Goal: Complete application form

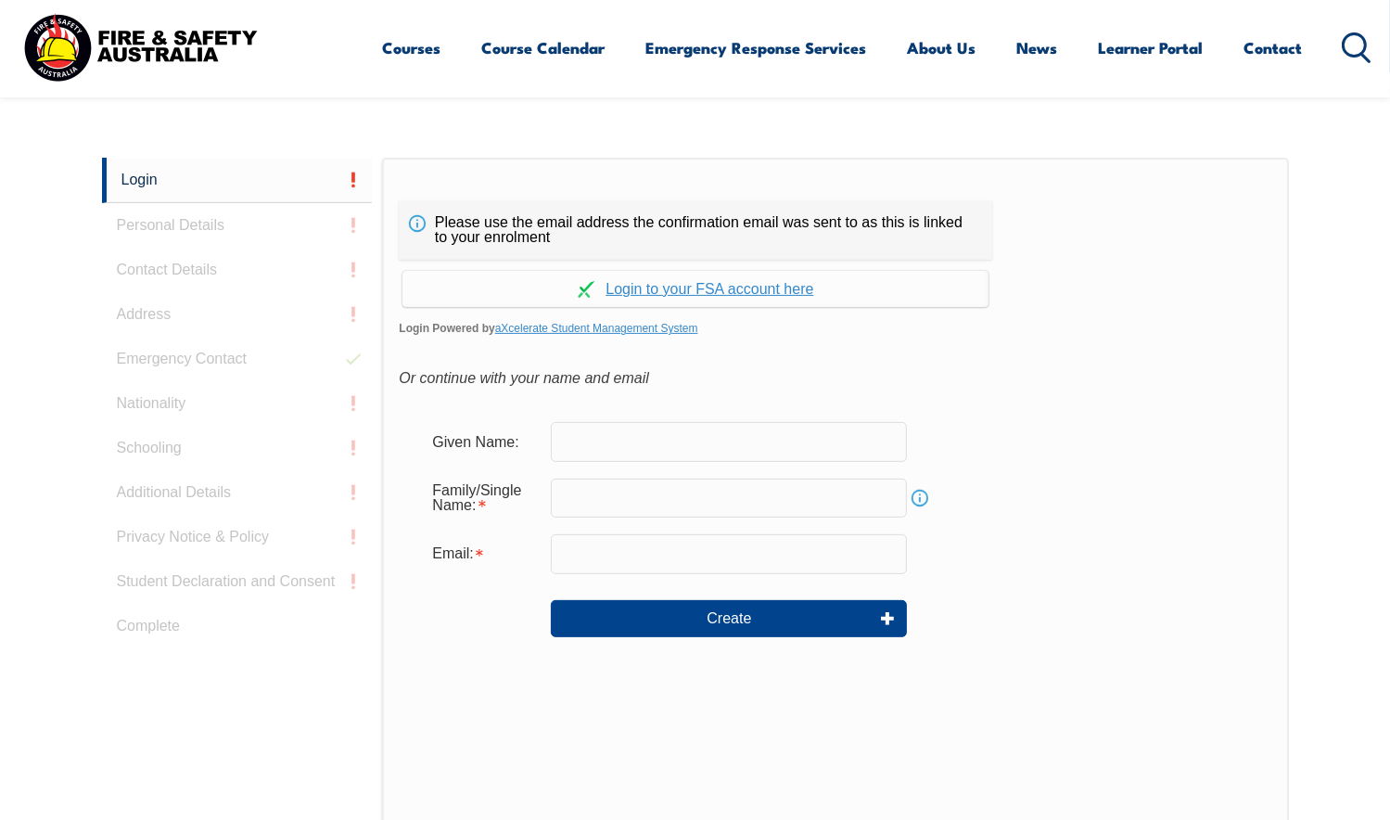
scroll to position [493, 0]
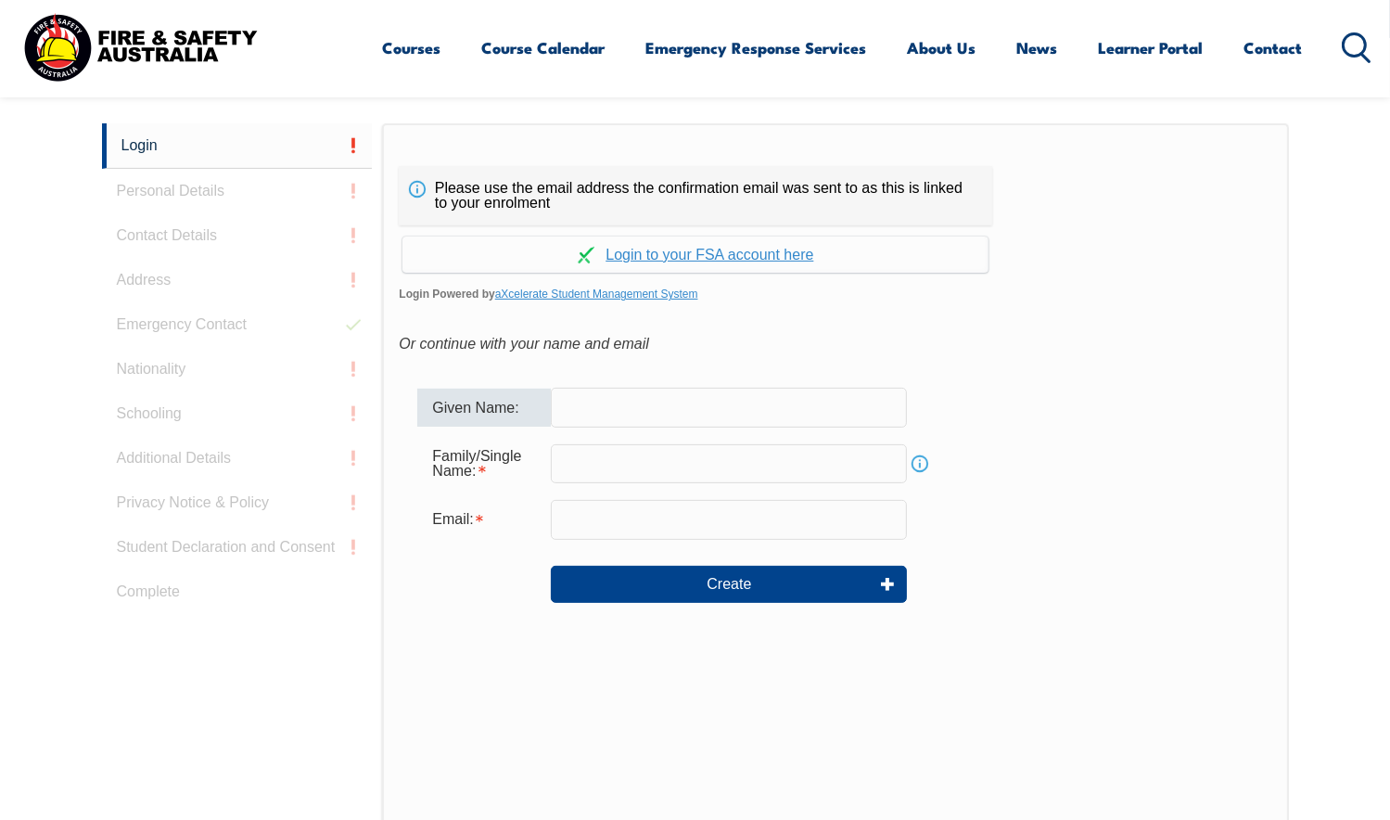
click at [606, 405] on input "text" at bounding box center [729, 407] width 356 height 39
type input "Peter"
type input "peter.johnson@gilbarco.com"
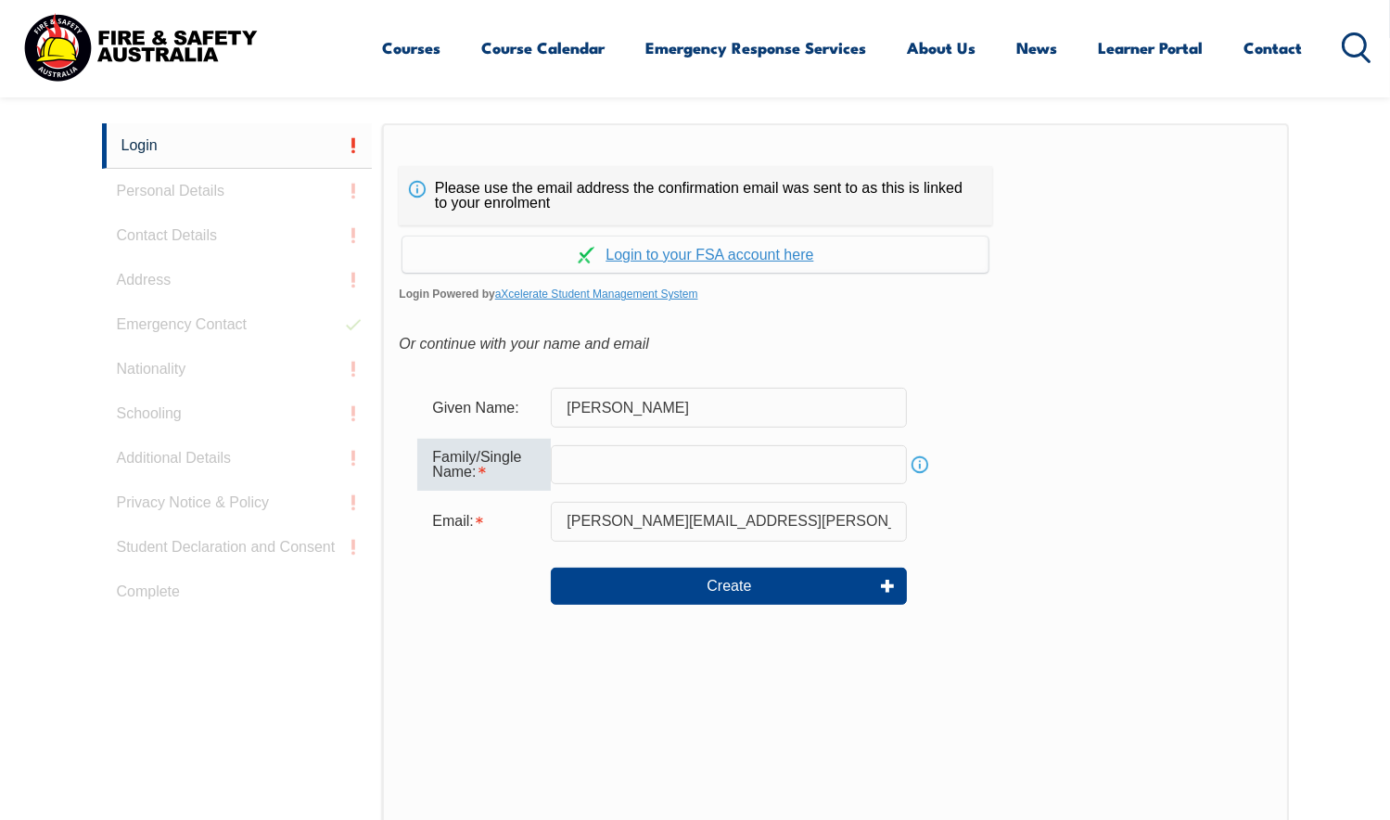
click at [623, 474] on input "text" at bounding box center [729, 464] width 356 height 39
type input "Johnson"
click at [682, 255] on link "Continue with aXcelerate" at bounding box center [695, 254] width 586 height 36
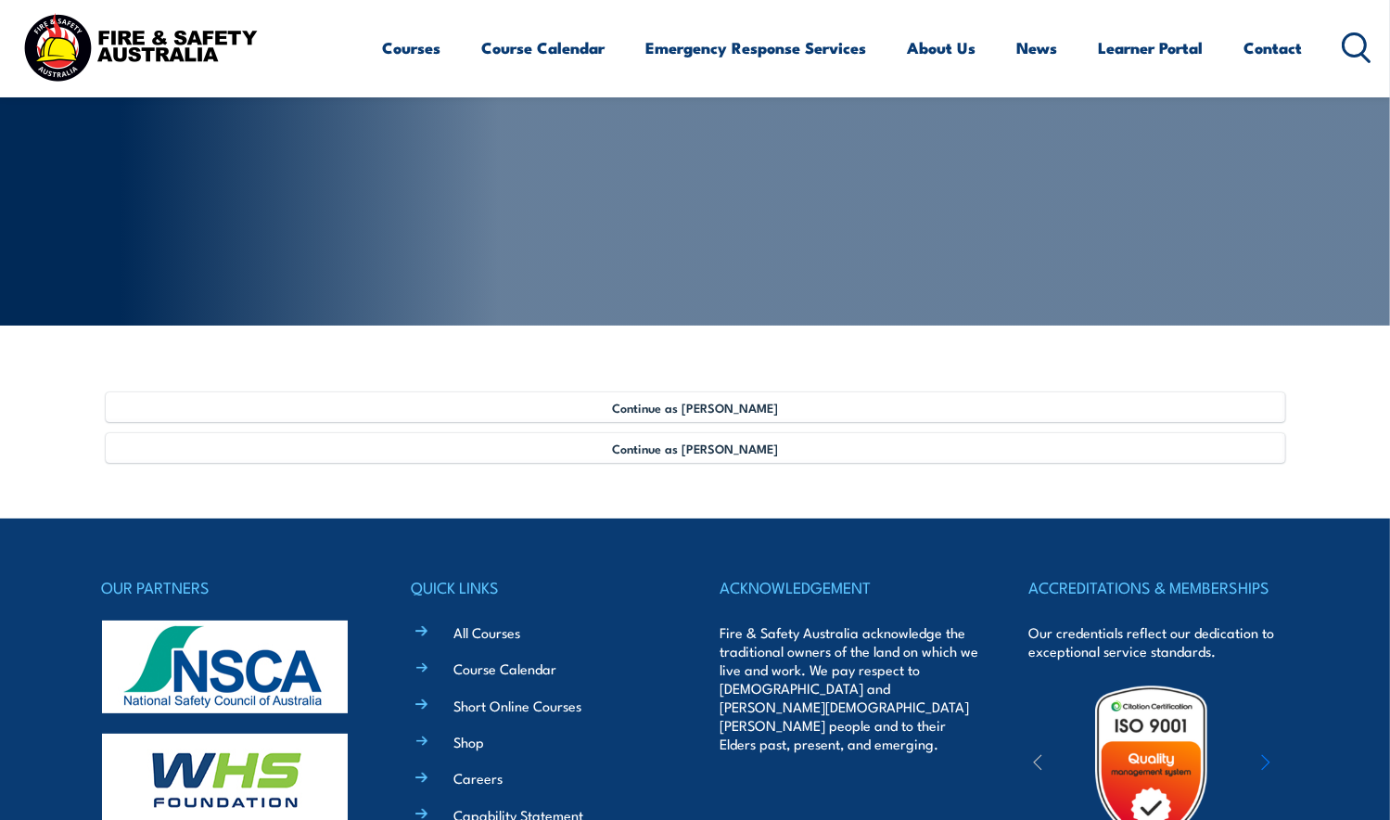
scroll to position [209, 0]
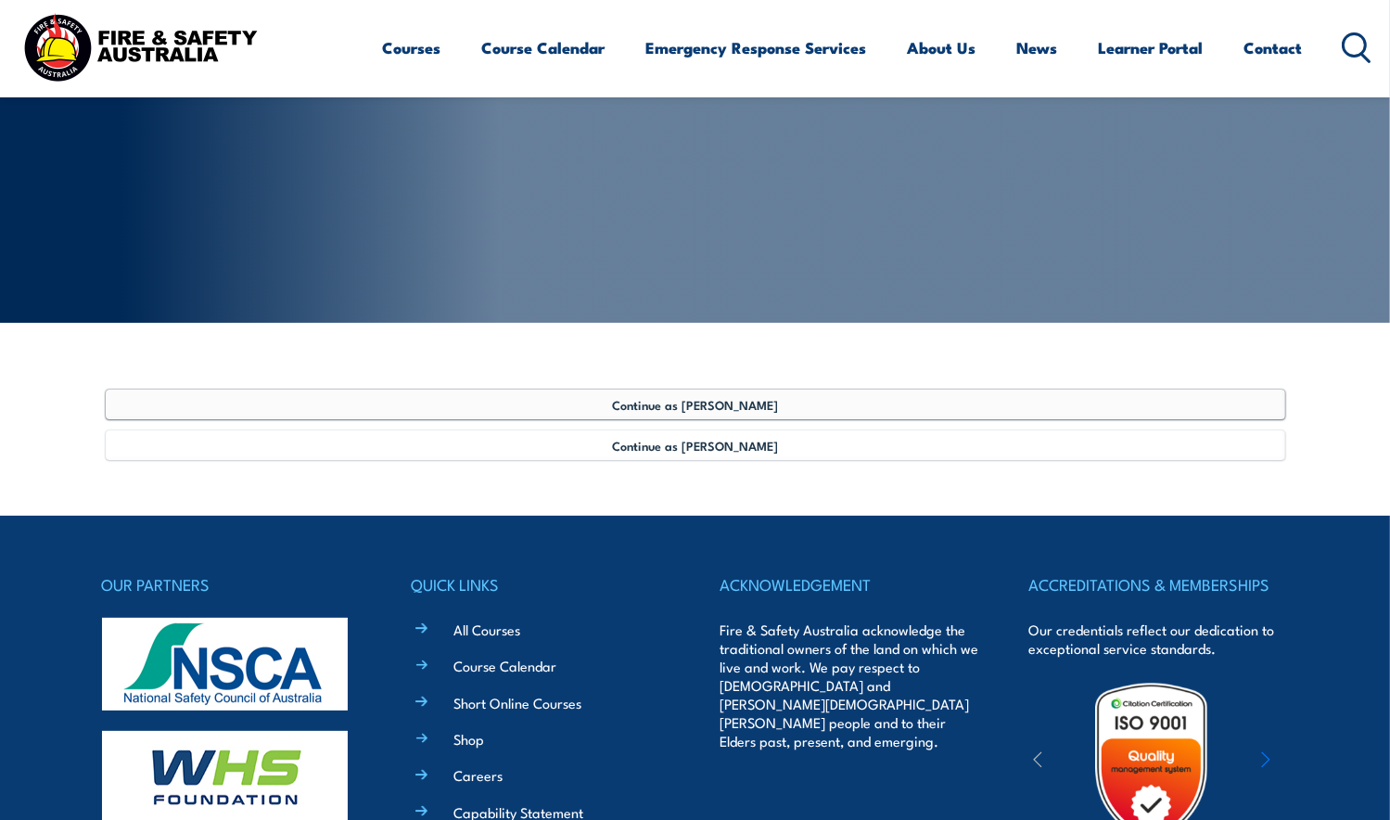
click at [713, 402] on span "Continue as [PERSON_NAME]" at bounding box center [695, 404] width 166 height 15
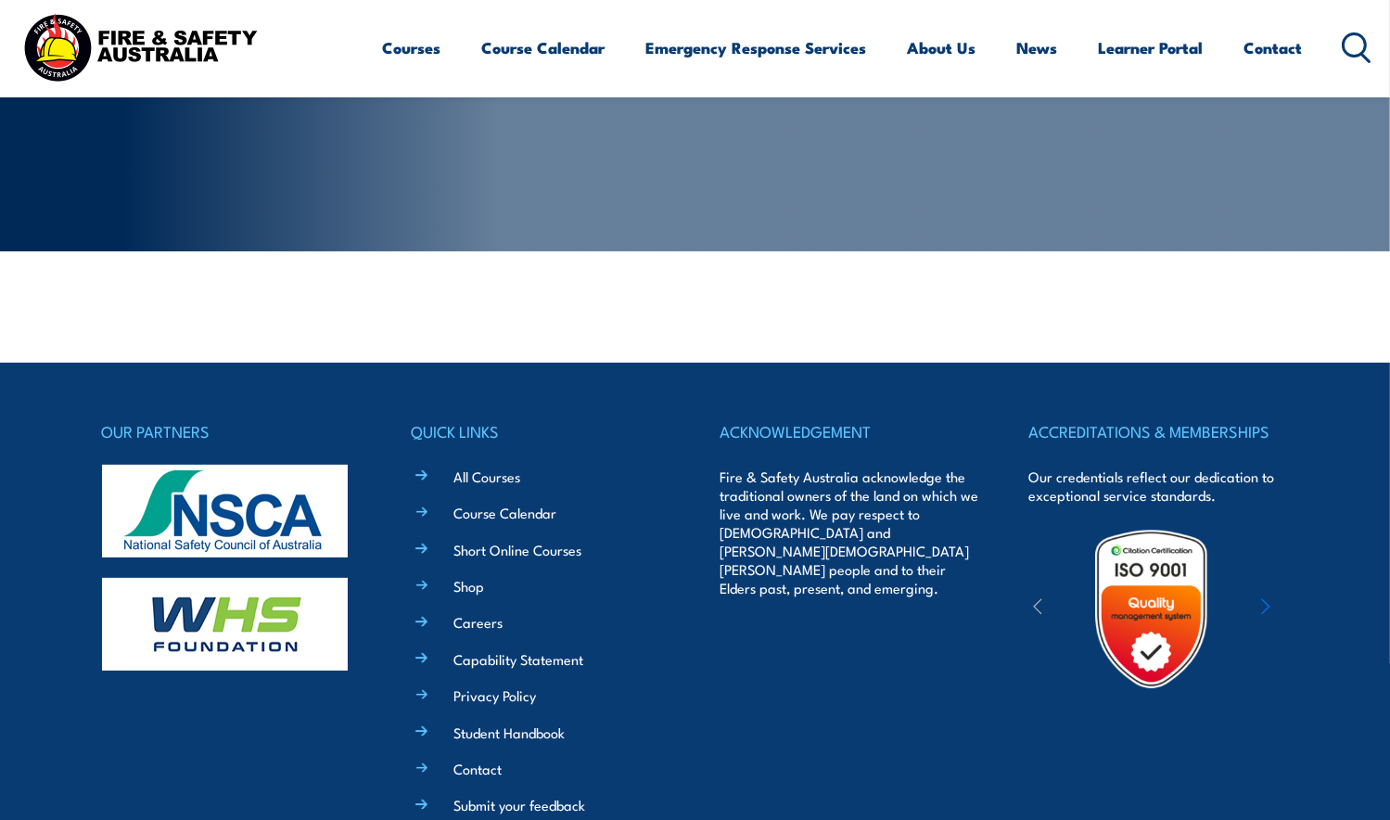
scroll to position [0, 0]
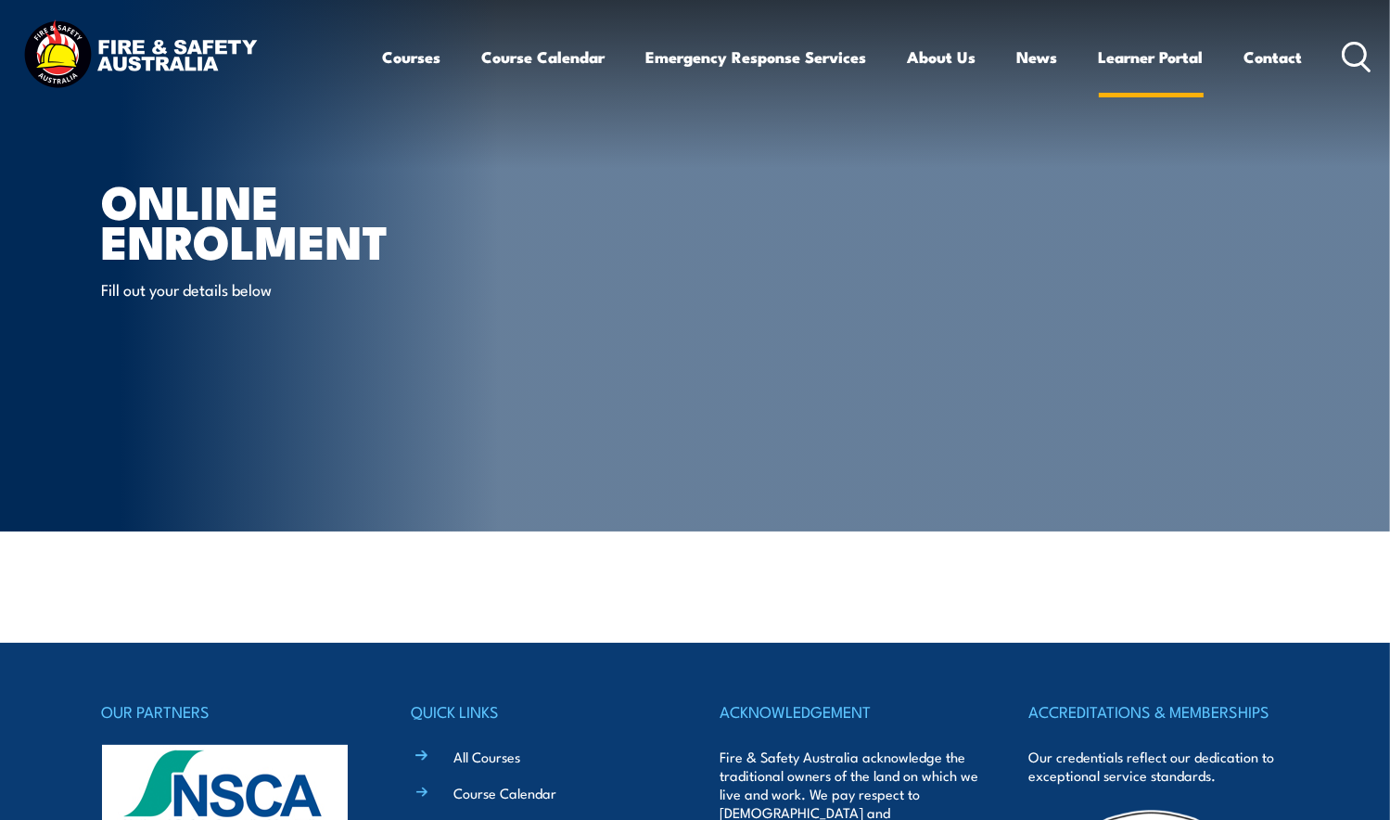
click at [1128, 55] on link "Learner Portal" at bounding box center [1151, 56] width 105 height 49
